Goal: Find specific page/section: Find specific page/section

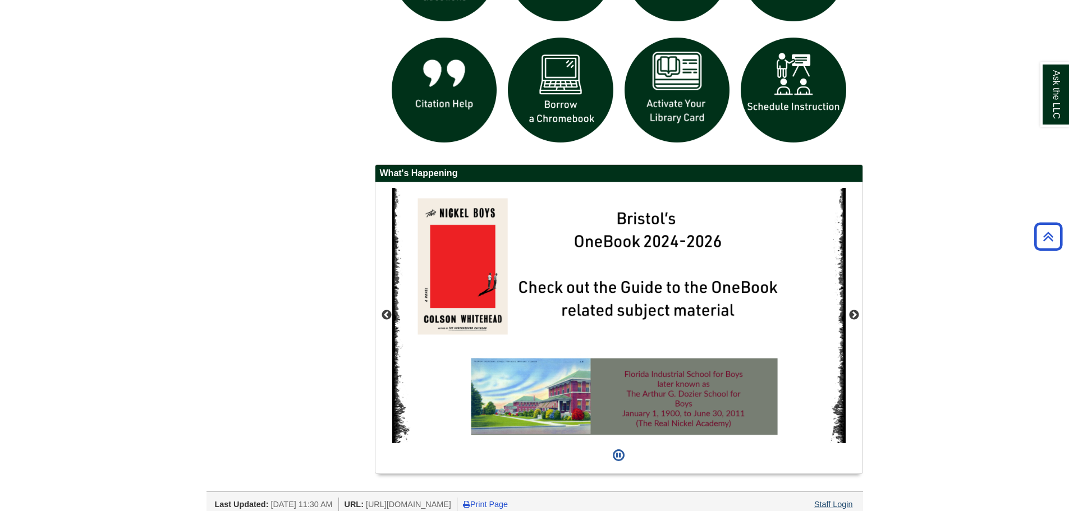
scroll to position [923, 0]
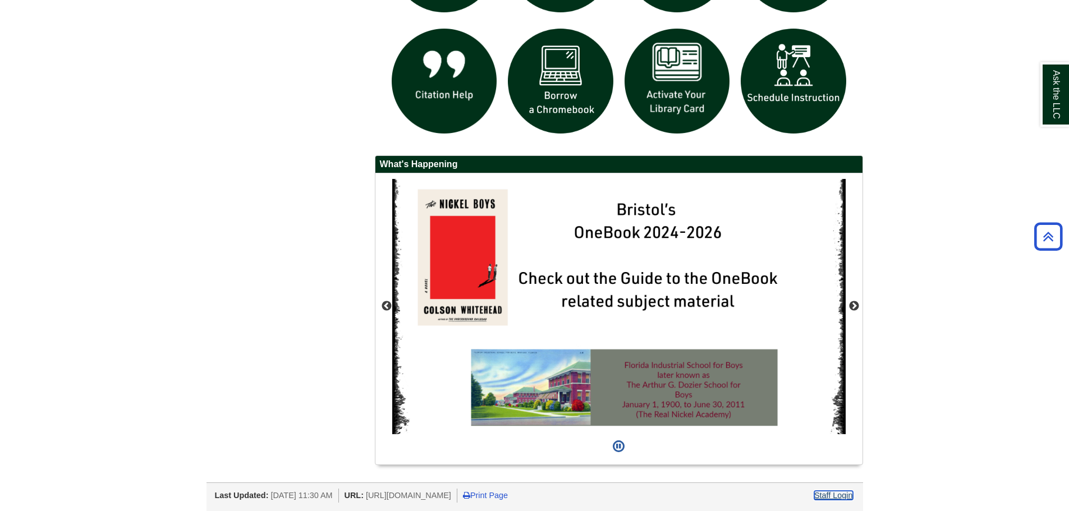
click at [828, 495] on link "Staff Login" at bounding box center [833, 495] width 39 height 9
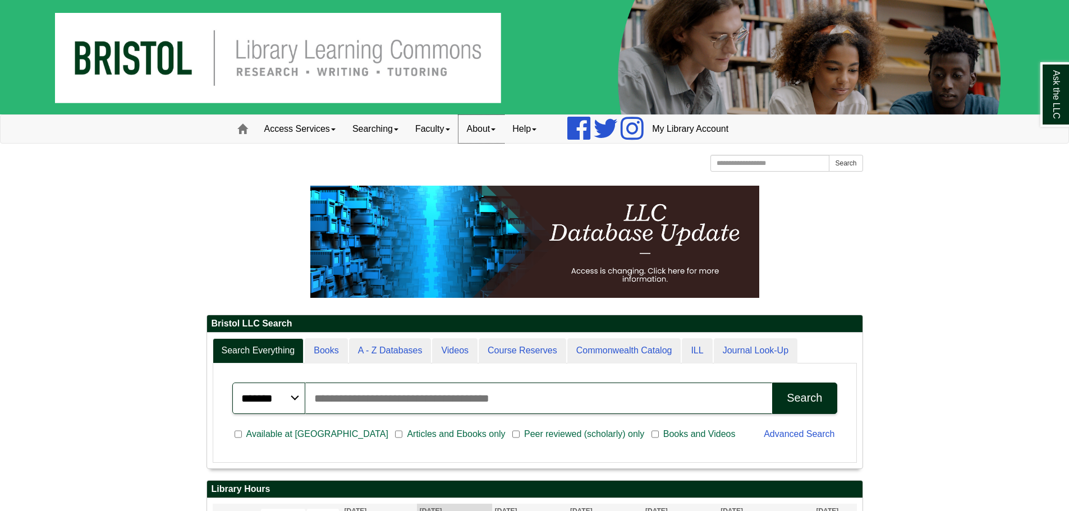
click at [501, 135] on link "About" at bounding box center [481, 129] width 46 height 28
click at [512, 162] on link "Hours & Locations" at bounding box center [504, 165] width 90 height 13
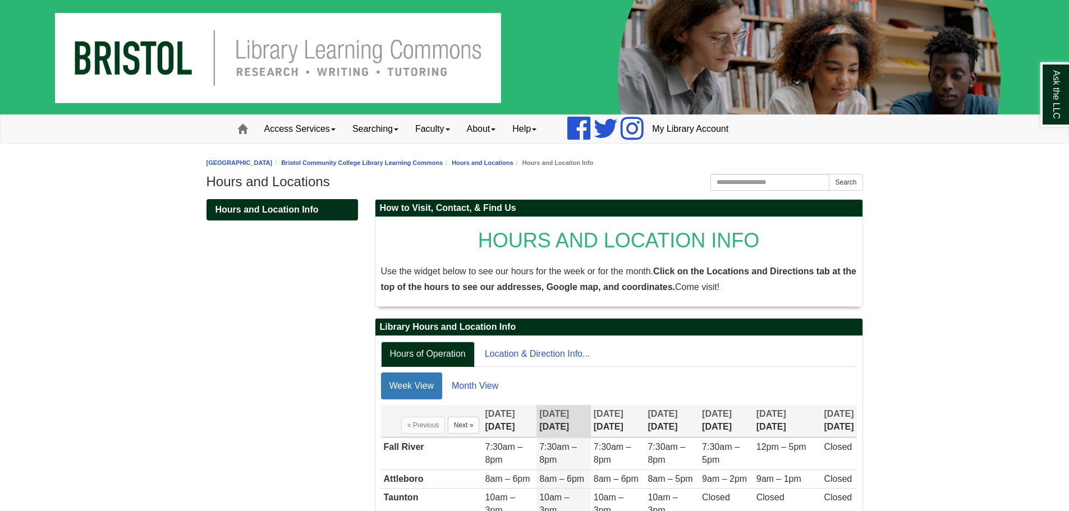
scroll to position [117, 0]
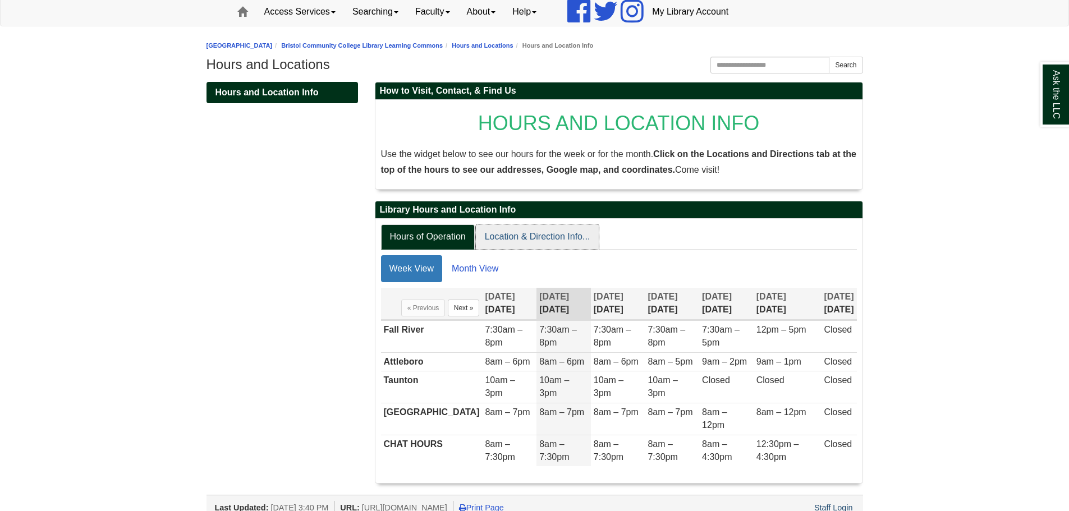
click at [562, 231] on link "Location & Direction Info..." at bounding box center [537, 236] width 123 height 25
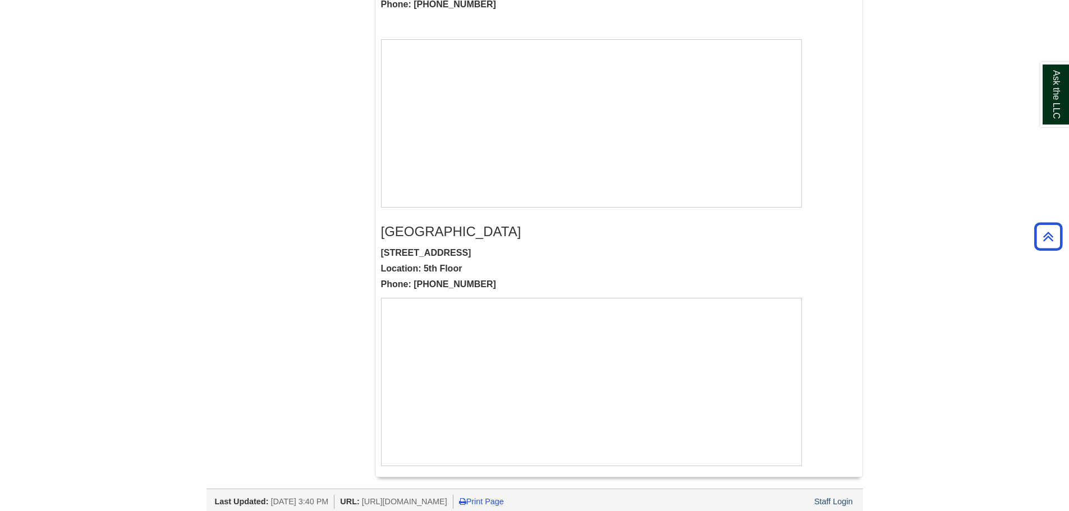
scroll to position [1000, 0]
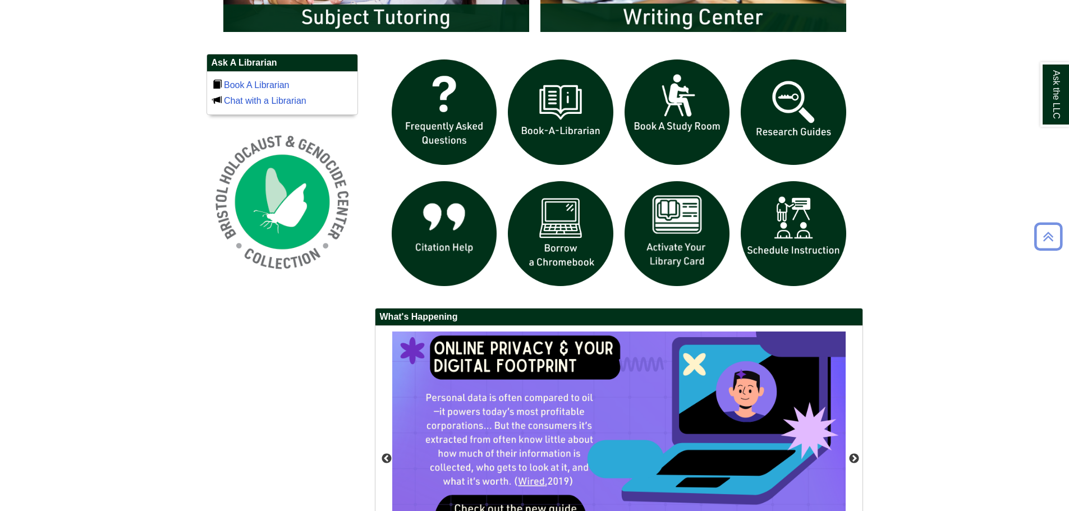
scroll to position [923, 0]
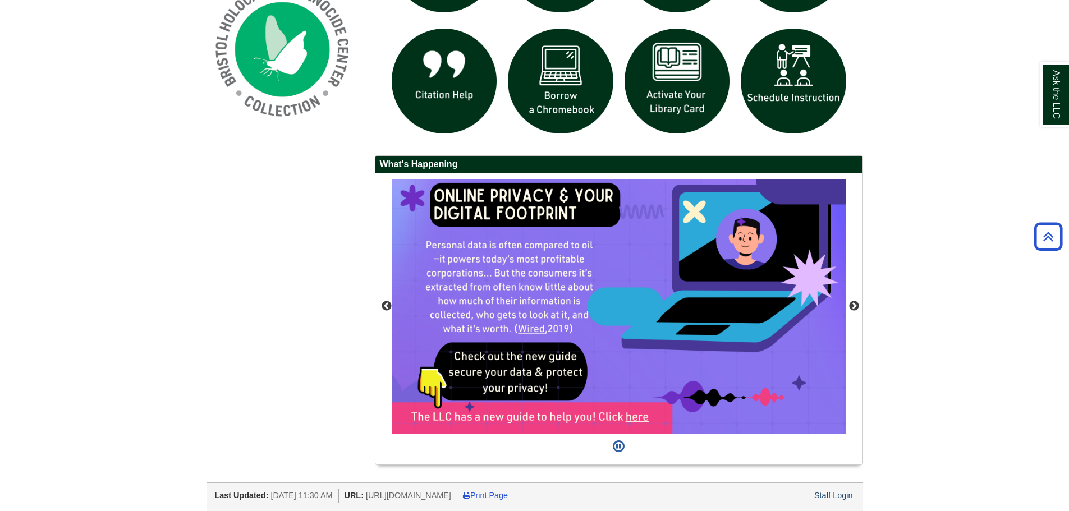
click at [843, 486] on div "Last Updated: Sep 10, 2025 11:30 AM URL: https://libguides.bristolcc.edu/home P…" at bounding box center [539, 494] width 648 height 17
click at [838, 494] on link "Staff Login" at bounding box center [833, 495] width 39 height 9
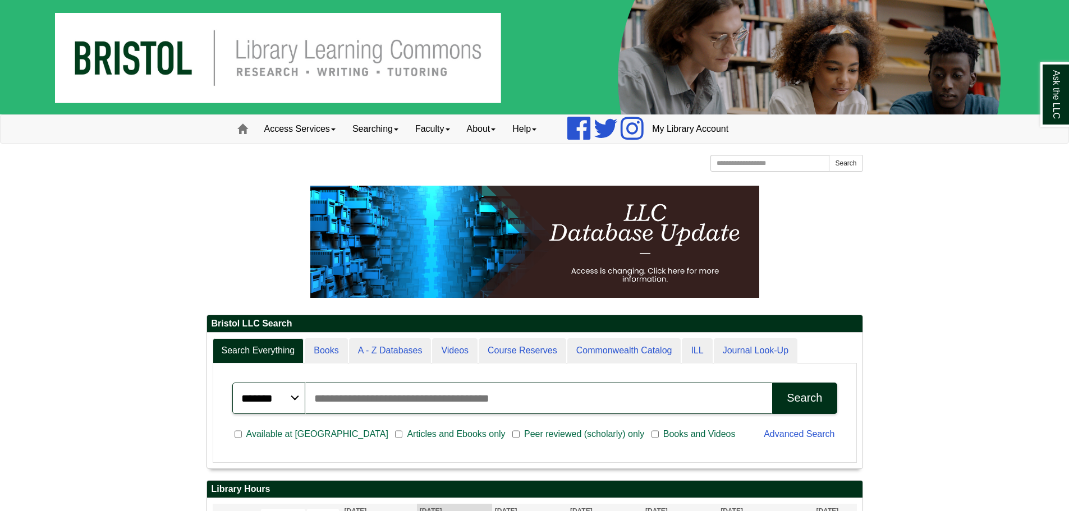
click at [380, 126] on link "Searching" at bounding box center [375, 129] width 63 height 28
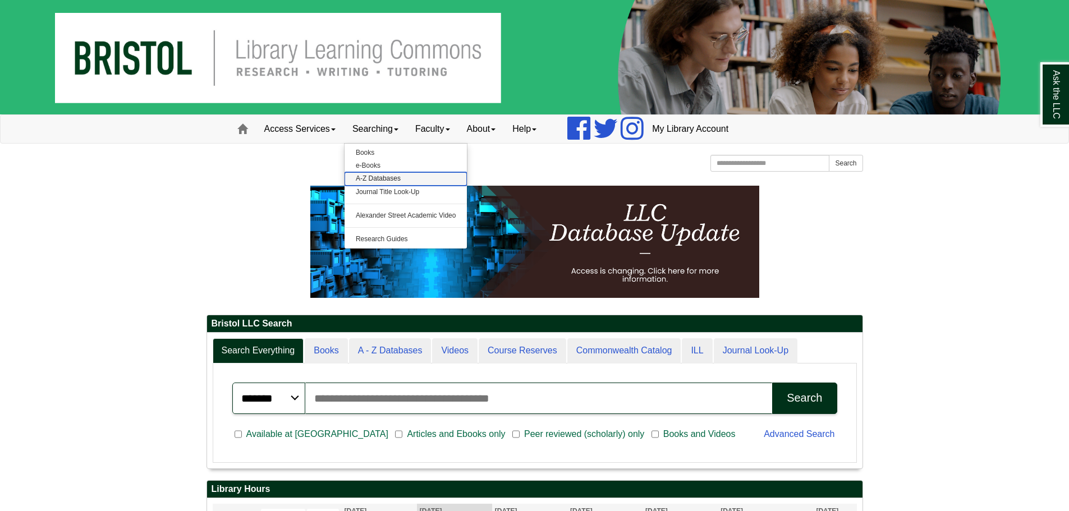
click at [399, 175] on link "A-Z Databases" at bounding box center [406, 178] width 123 height 13
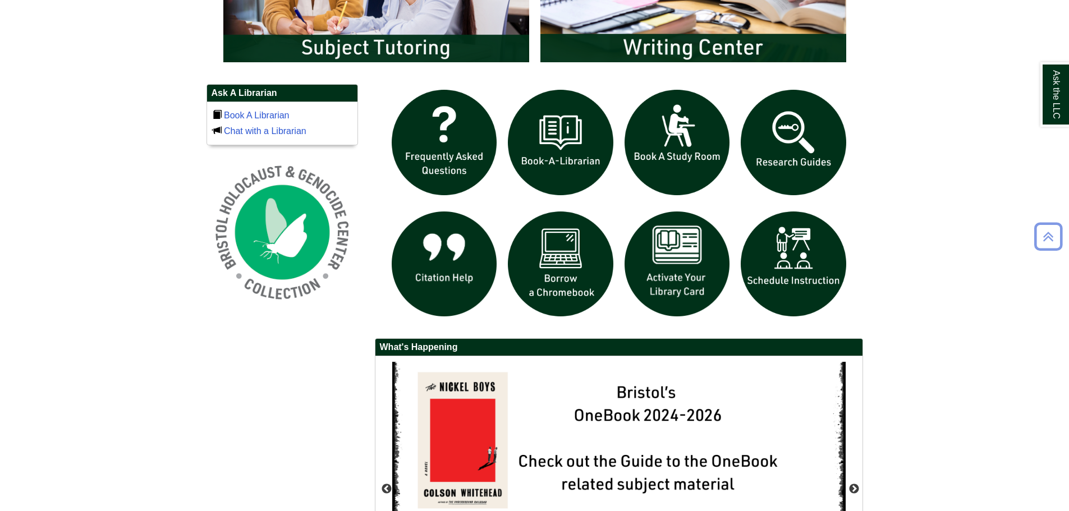
scroll to position [923, 0]
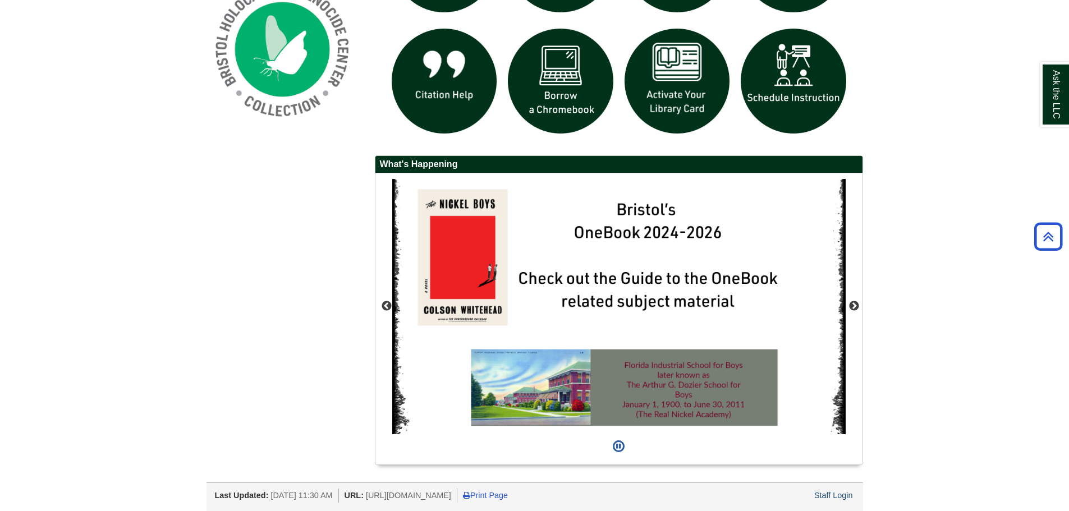
click at [846, 489] on div "Staff Login" at bounding box center [833, 496] width 42 height 14
click at [846, 493] on link "Staff Login" at bounding box center [833, 495] width 39 height 9
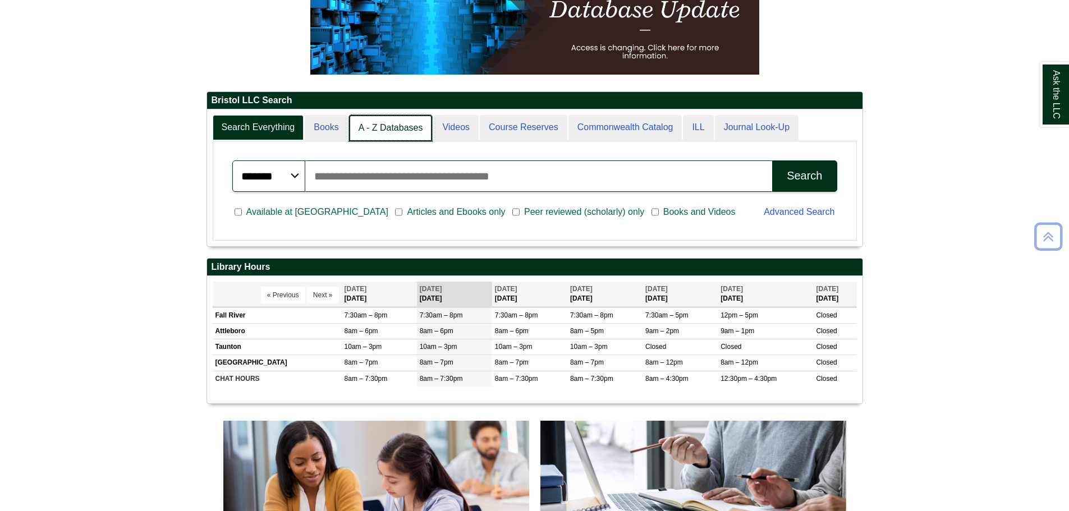
scroll to position [6, 6]
click at [357, 115] on link "A - Z Databases" at bounding box center [391, 128] width 84 height 26
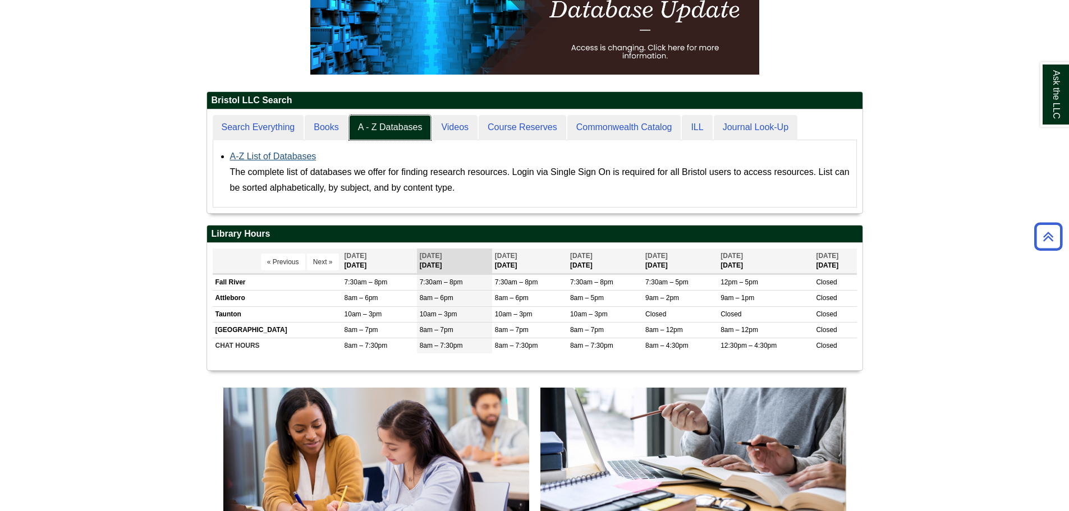
scroll to position [104, 655]
click at [303, 158] on link "A-Z List of Databases" at bounding box center [273, 156] width 86 height 10
click at [907, 176] on body "Skip to Main Content Toggle navigation Home Access Services Access Services Pol…" at bounding box center [534, 478] width 1069 height 1402
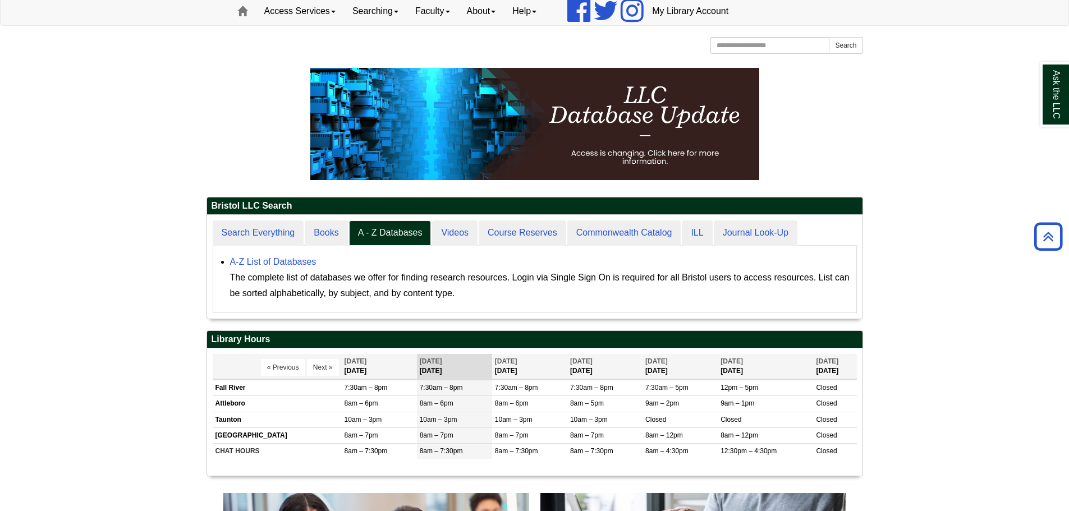
scroll to position [0, 0]
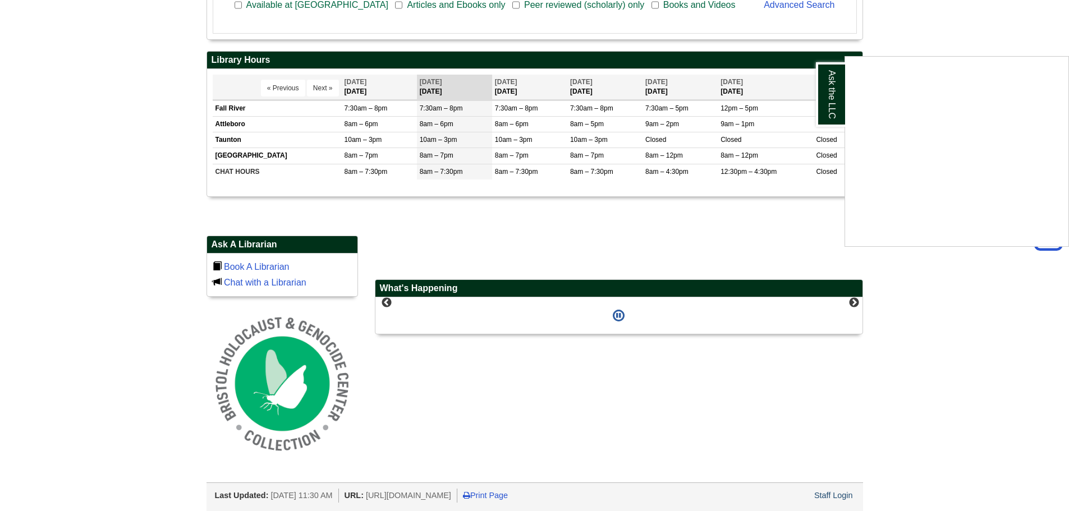
scroll to position [913, 0]
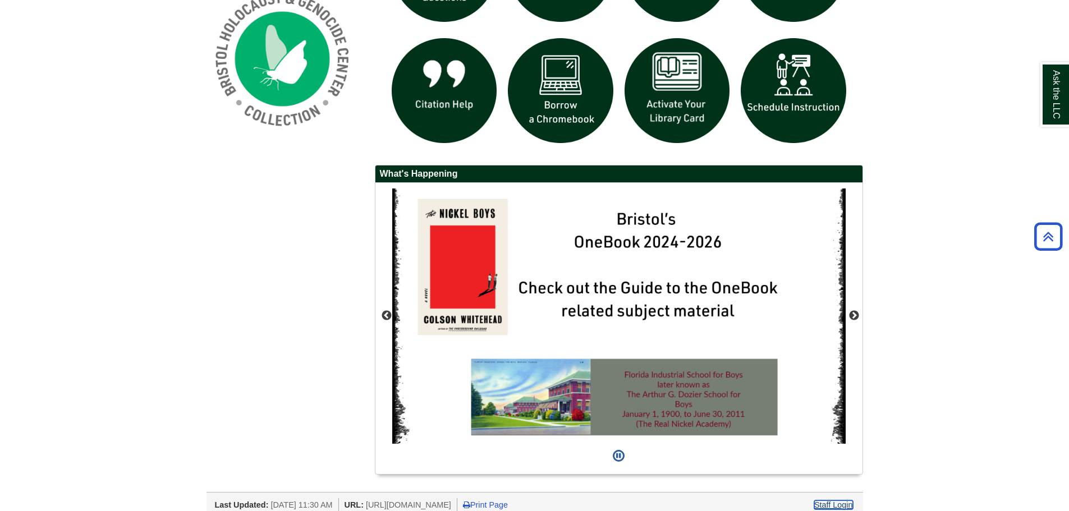
click at [842, 504] on link "Staff Login" at bounding box center [833, 504] width 39 height 9
